Goal: Information Seeking & Learning: Find specific fact

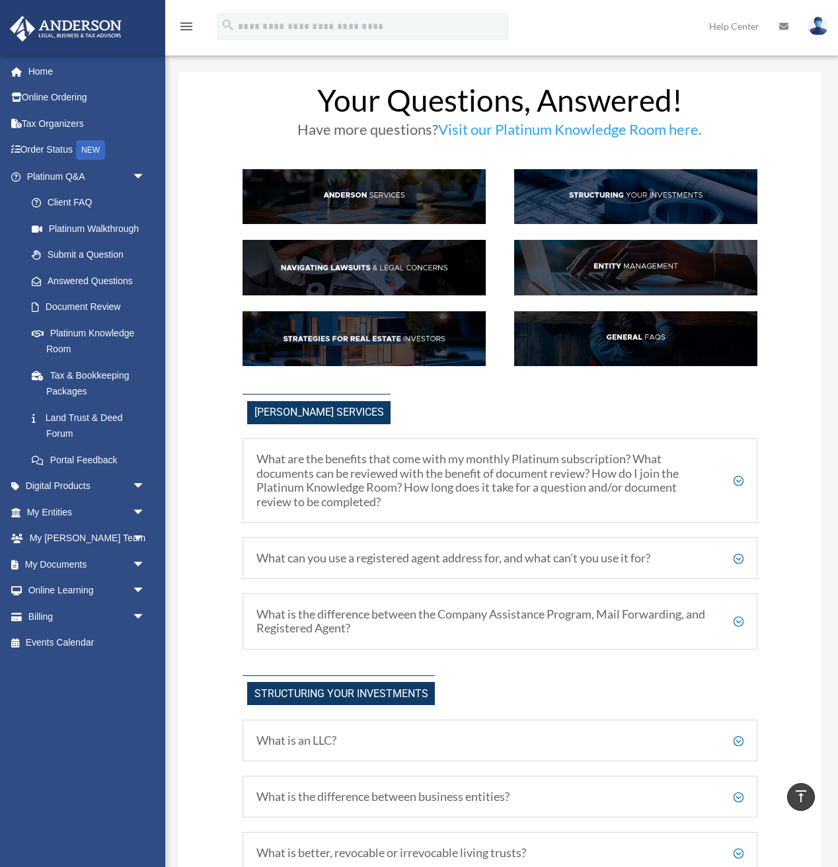
scroll to position [485, 0]
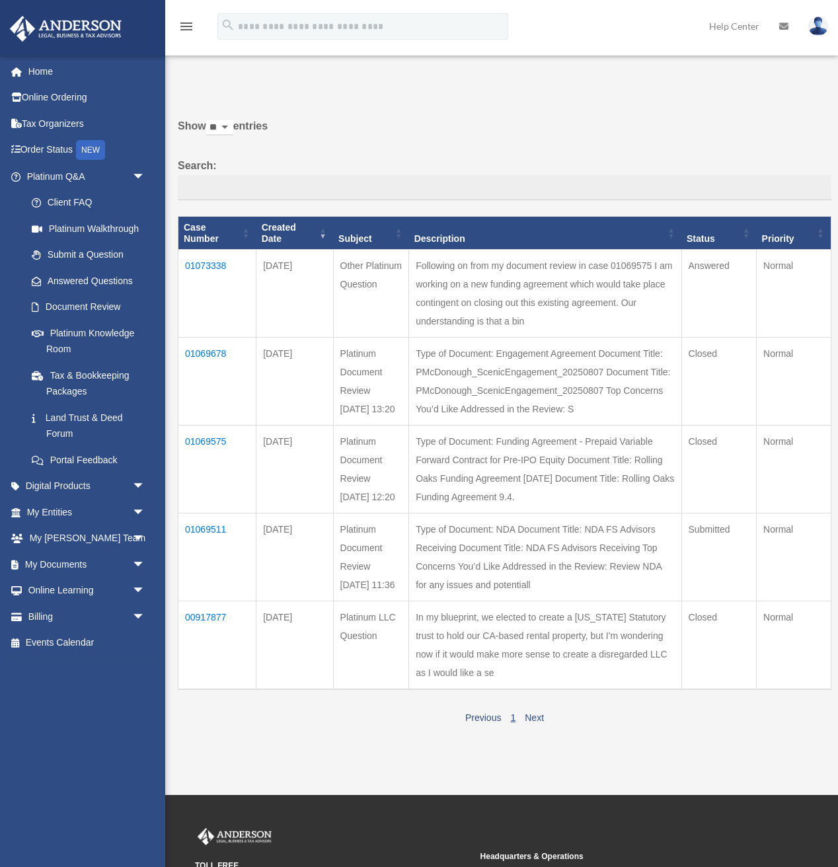
click at [212, 265] on td "01073338" at bounding box center [217, 294] width 78 height 88
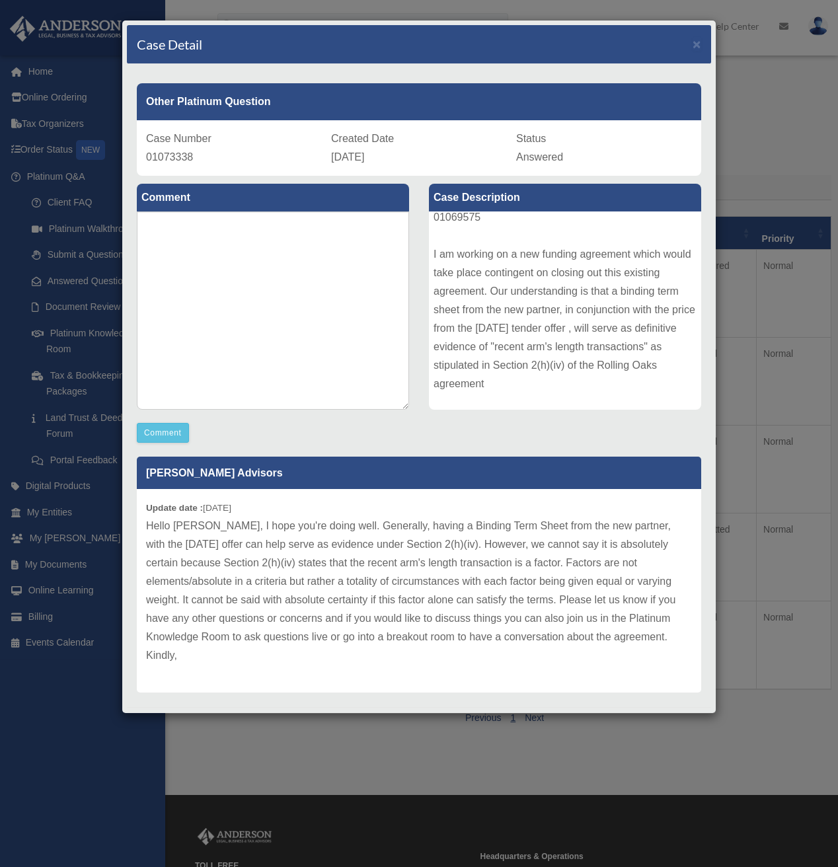
scroll to position [28, 0]
click at [697, 46] on span "×" at bounding box center [697, 43] width 9 height 15
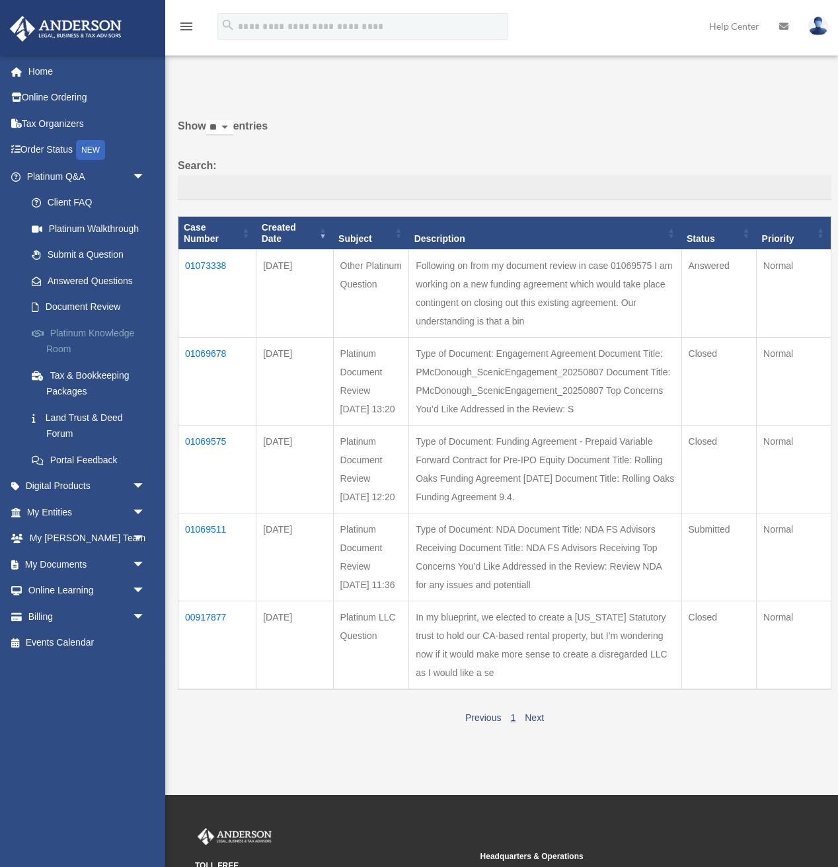
click at [101, 336] on link "Platinum Knowledge Room" at bounding box center [92, 341] width 147 height 42
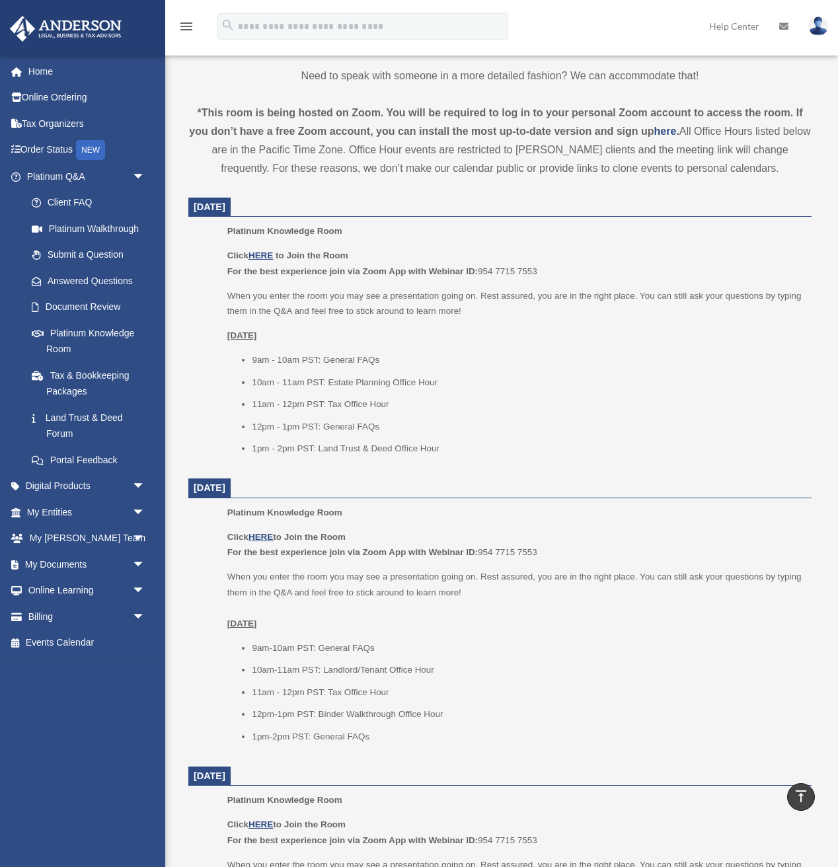
scroll to position [411, 0]
